Goal: Task Accomplishment & Management: Use online tool/utility

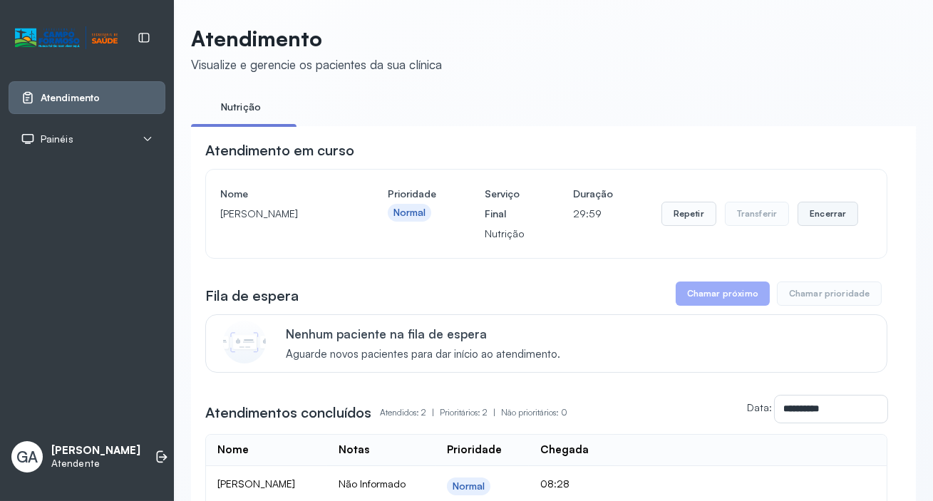
click at [834, 217] on button "Encerrar" at bounding box center [828, 214] width 61 height 24
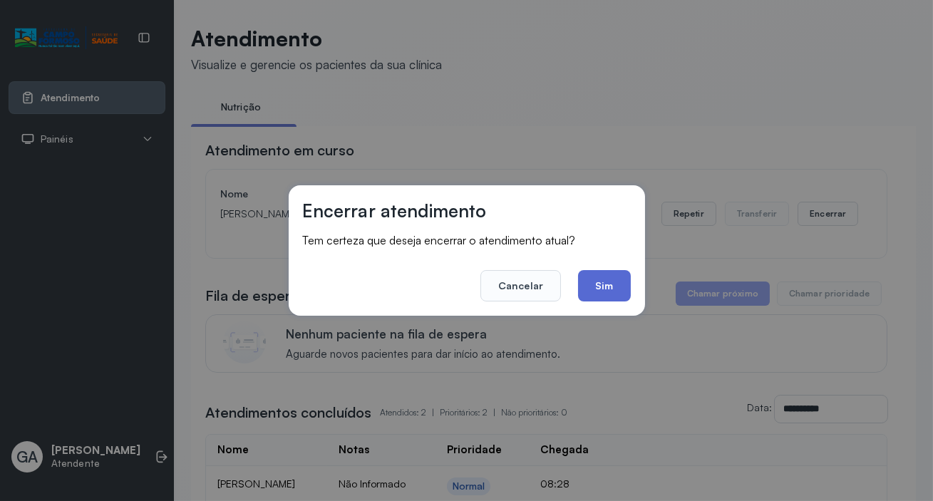
click at [597, 277] on button "Sim" at bounding box center [604, 285] width 52 height 31
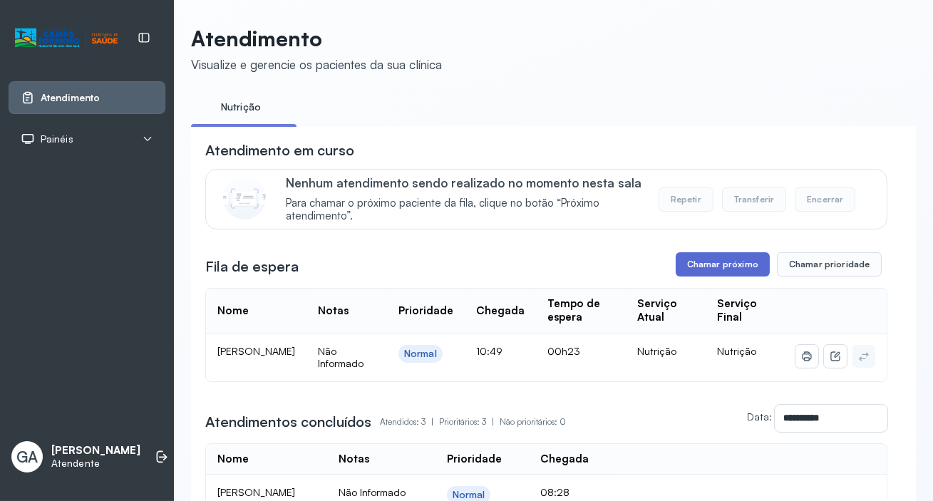
click at [713, 265] on button "Chamar próximo" at bounding box center [723, 264] width 94 height 24
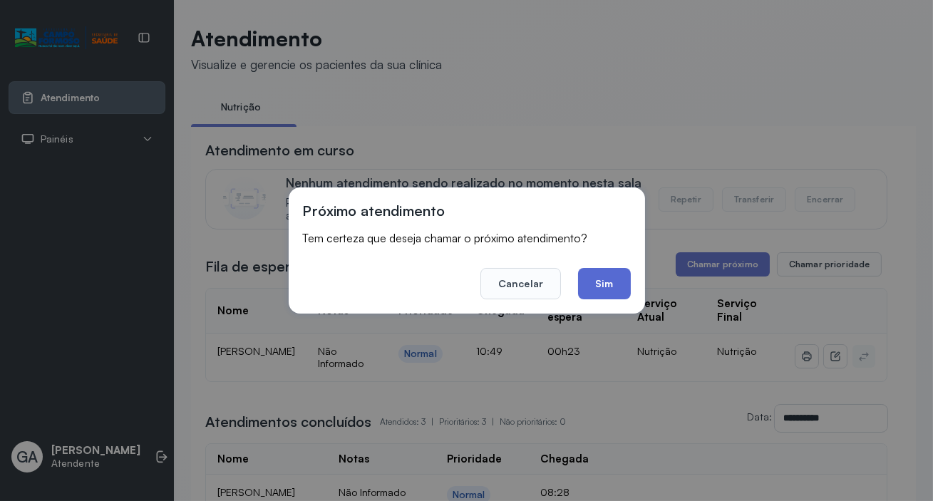
click at [602, 278] on button "Sim" at bounding box center [604, 283] width 52 height 31
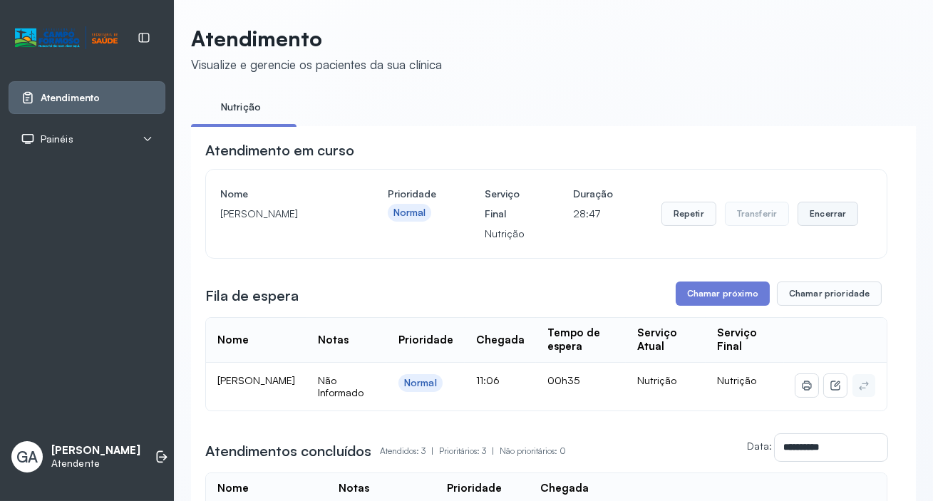
click at [802, 213] on button "Encerrar" at bounding box center [828, 214] width 61 height 24
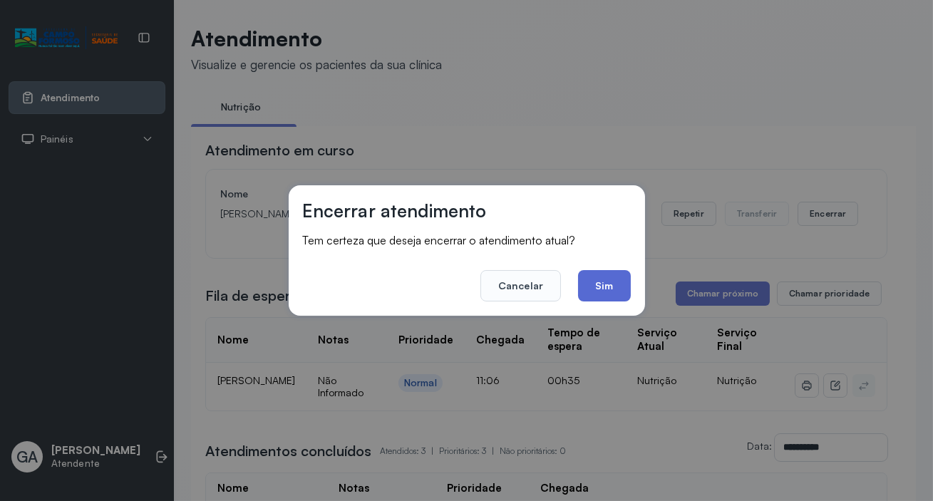
click at [620, 284] on button "Sim" at bounding box center [604, 285] width 52 height 31
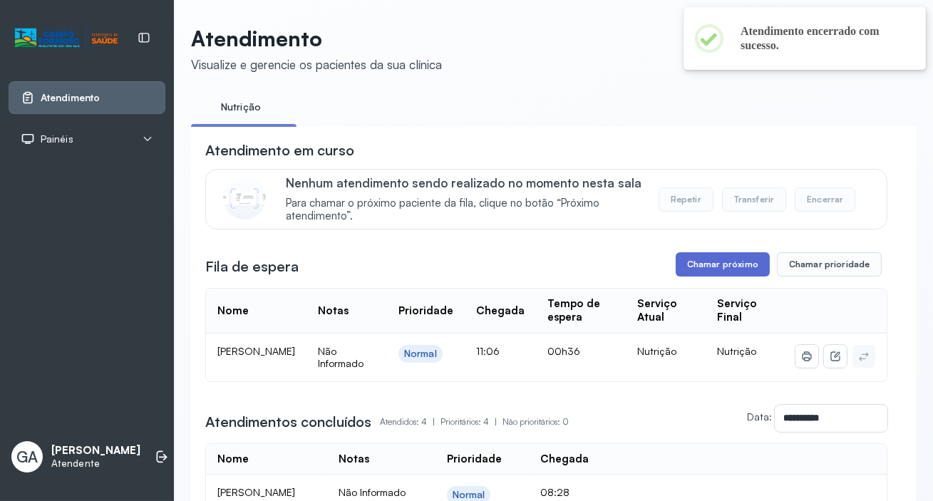
click at [734, 264] on button "Chamar próximo" at bounding box center [723, 264] width 94 height 24
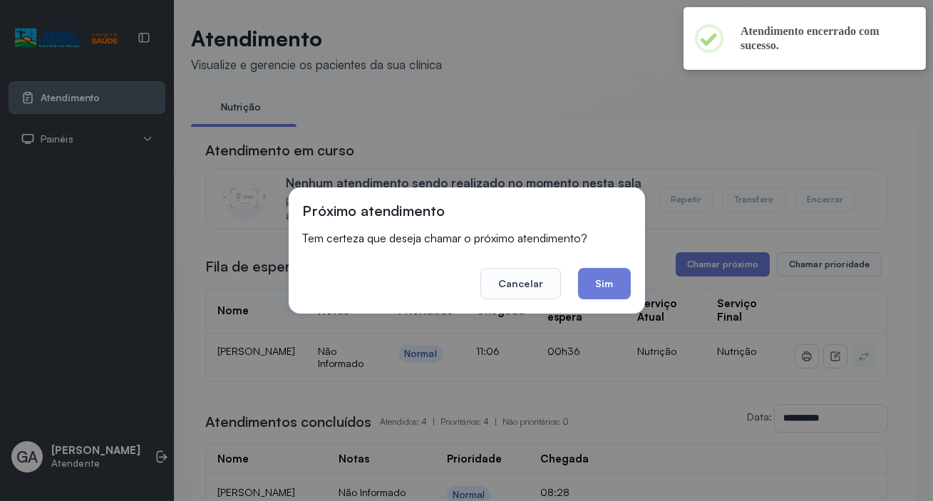
drag, startPoint x: 586, startPoint y: 284, endPoint x: 188, endPoint y: 16, distance: 479.9
click at [586, 282] on button "Sim" at bounding box center [604, 283] width 52 height 31
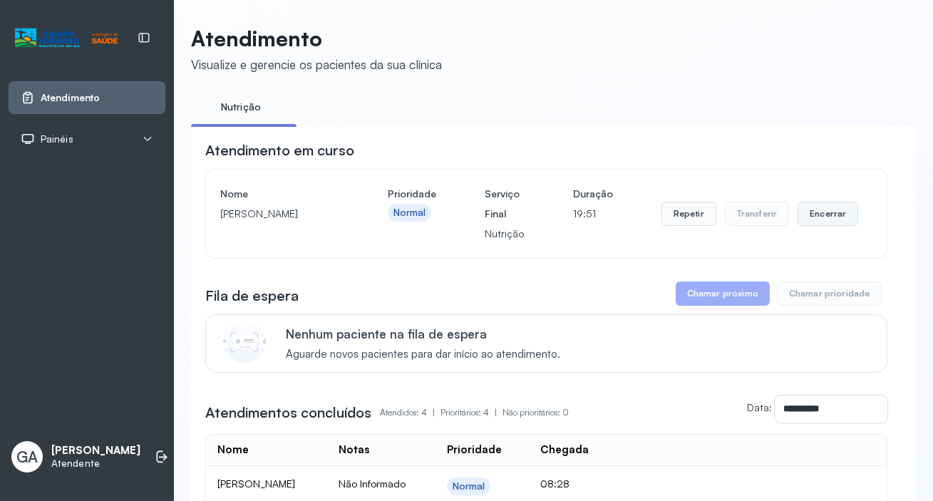
click at [816, 225] on button "Encerrar" at bounding box center [828, 214] width 61 height 24
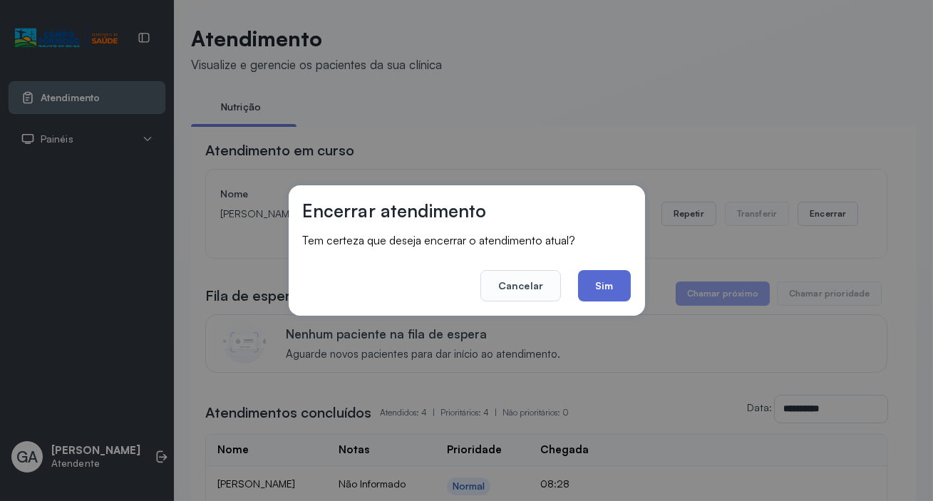
click at [606, 291] on button "Sim" at bounding box center [604, 285] width 52 height 31
